Goal: Navigation & Orientation: Find specific page/section

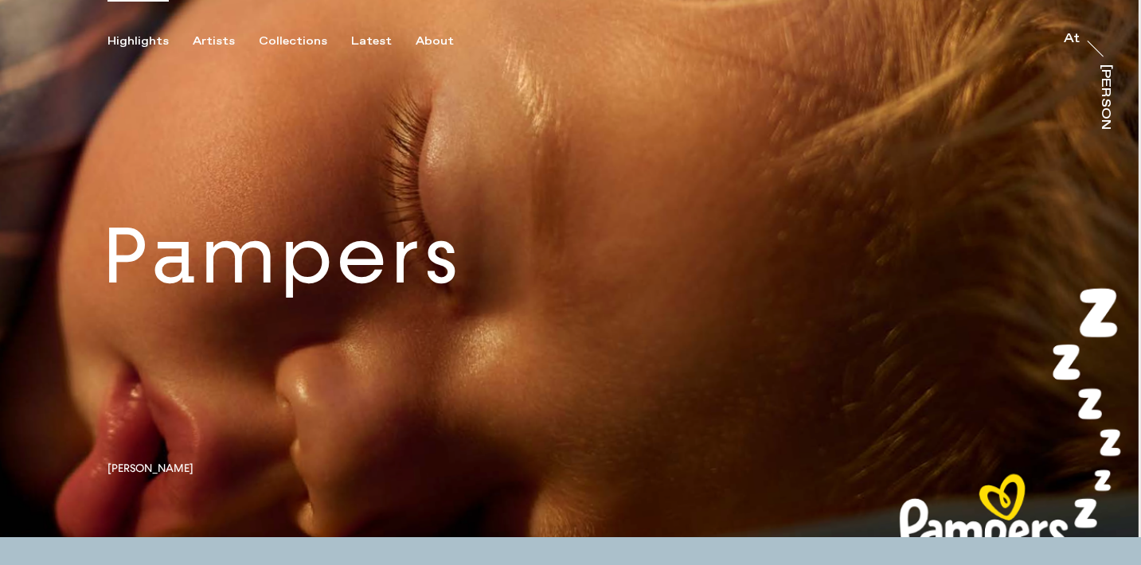
click at [221, 49] on link at bounding box center [570, 269] width 1141 height 538
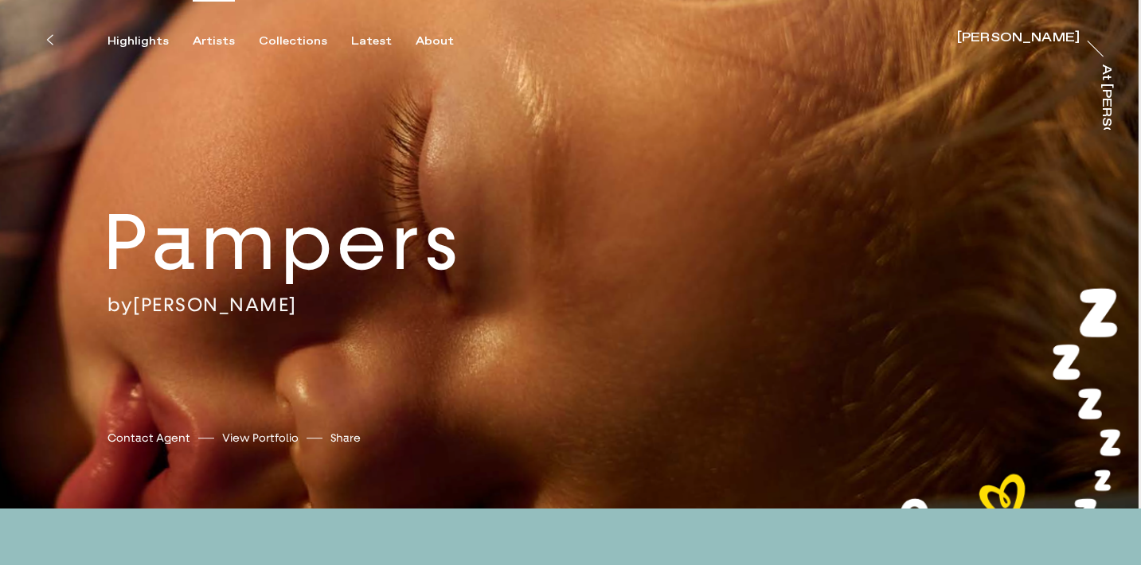
click at [198, 41] on div "Artists" at bounding box center [214, 41] width 42 height 14
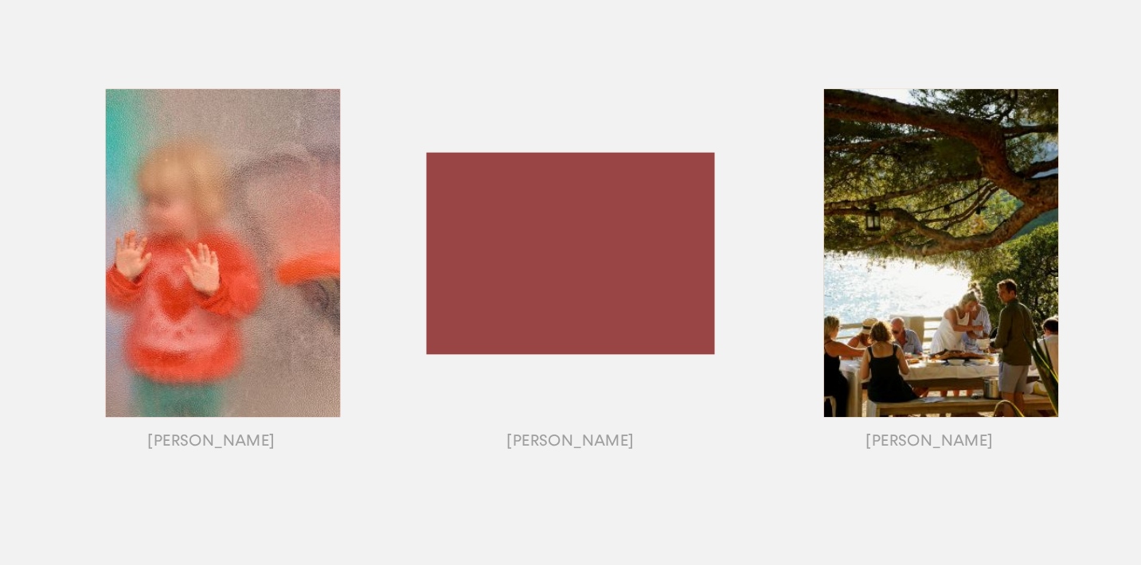
scroll to position [1304, 0]
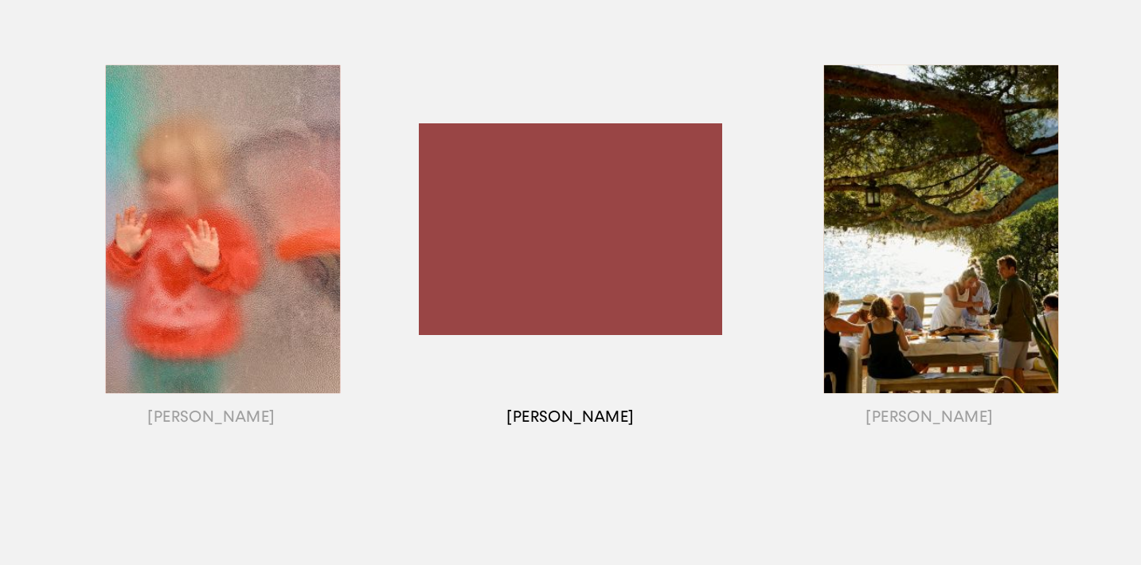
click at [580, 263] on div "button" at bounding box center [570, 249] width 359 height 497
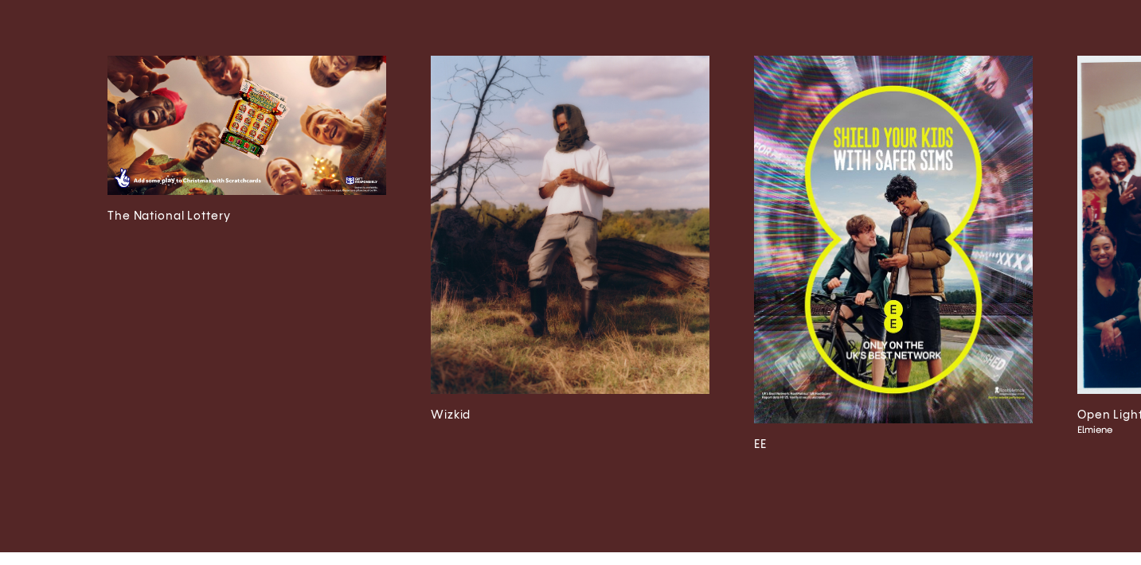
scroll to position [4163, 0]
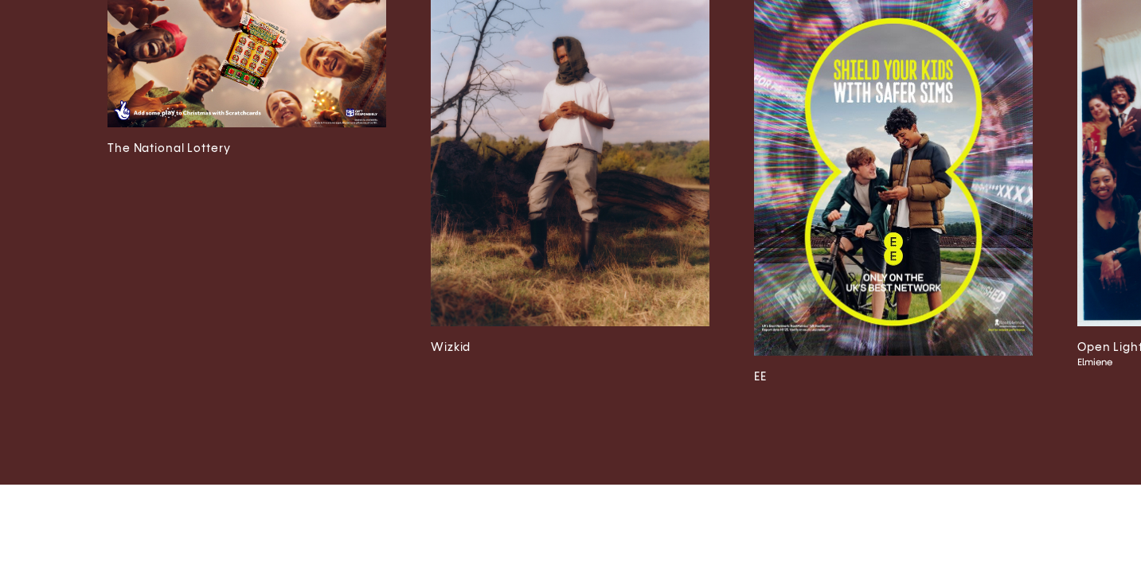
click at [899, 264] on img at bounding box center [893, 172] width 279 height 368
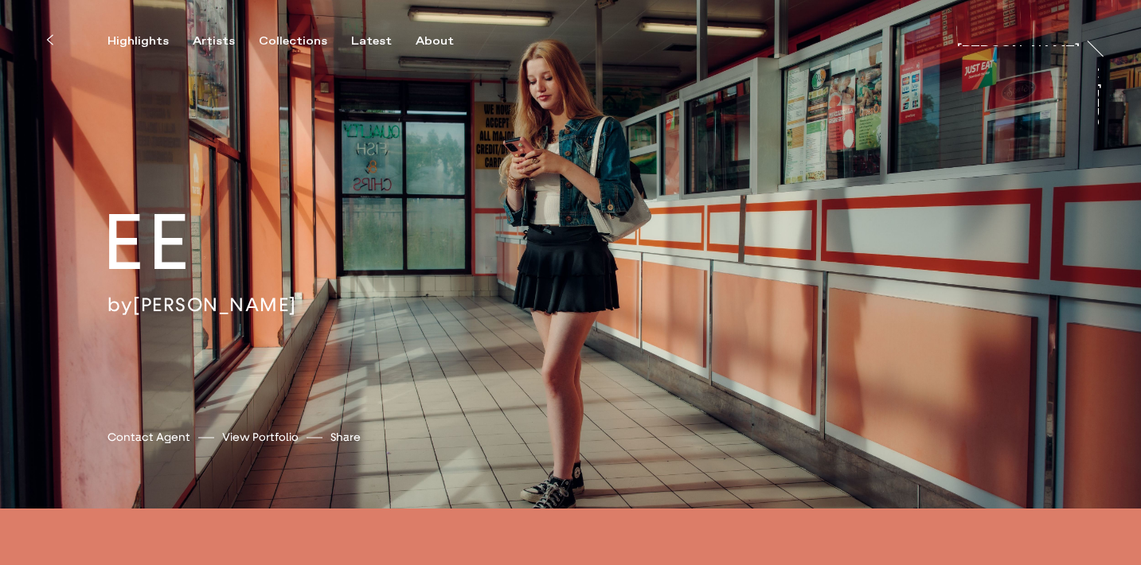
click at [366, 29] on div "Highlights Artists Collections Latest About [PERSON_NAME] [PERSON_NAME] At [PER…" at bounding box center [573, 24] width 1146 height 49
click at [365, 37] on div "Latest" at bounding box center [371, 41] width 41 height 14
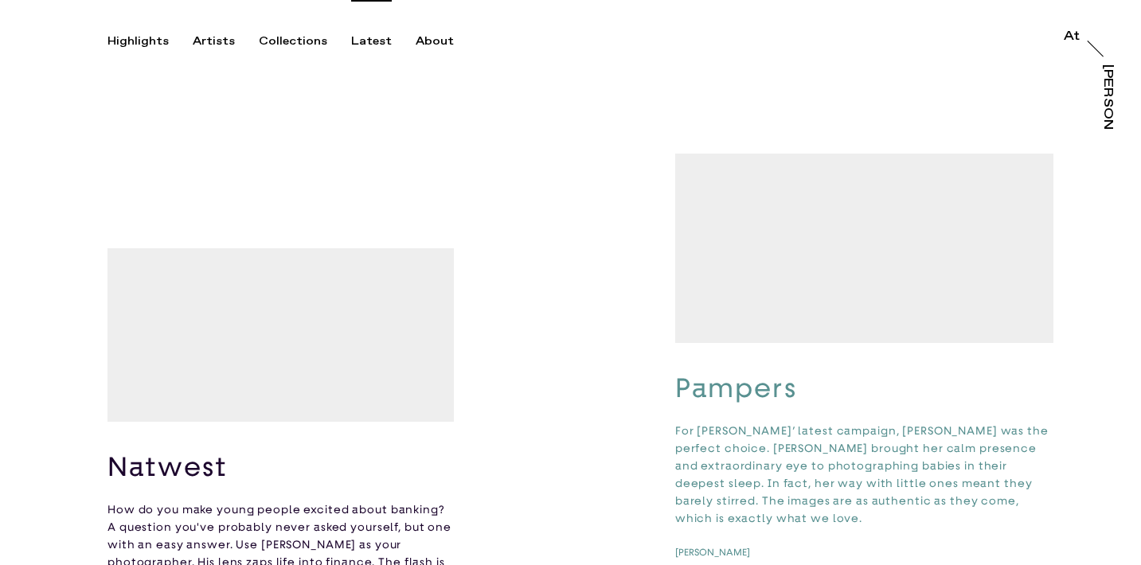
click at [420, 31] on div "Highlights Artists Collections Latest About At At [PERSON_NAME]" at bounding box center [573, 24] width 1146 height 49
